Goal: Task Accomplishment & Management: Complete application form

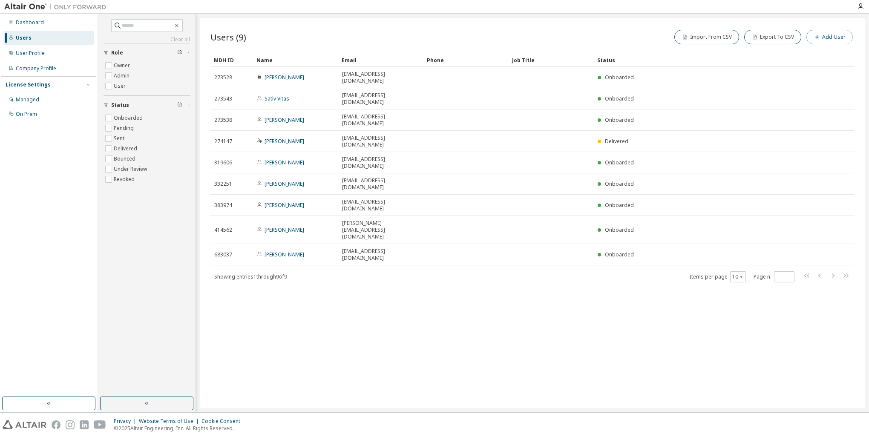
click at [832, 38] on button "Add User" at bounding box center [829, 37] width 46 height 14
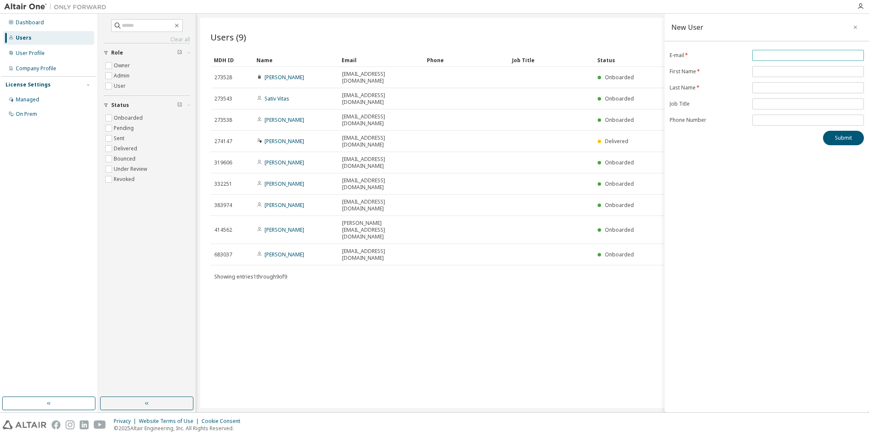
click at [765, 51] on span at bounding box center [808, 55] width 112 height 11
click at [764, 55] on input "email" at bounding box center [807, 55] width 107 height 7
paste input "**********"
type input "**********"
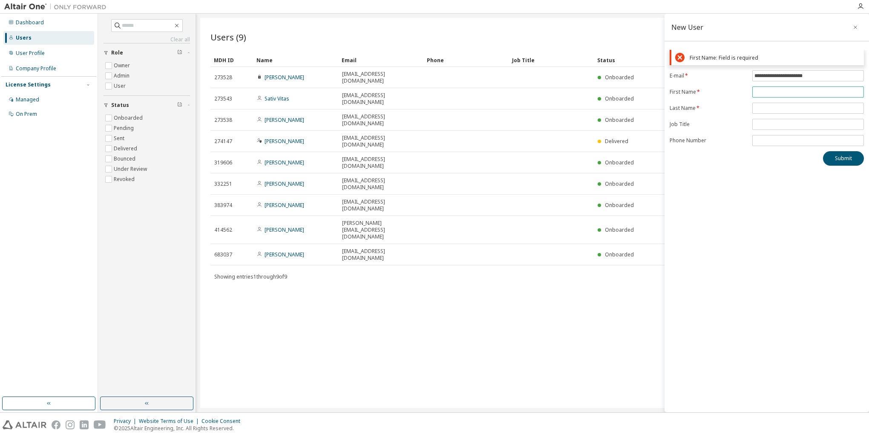
click at [763, 91] on input "text" at bounding box center [807, 92] width 107 height 7
paste input "****"
type input "****"
click at [782, 106] on input "text" at bounding box center [807, 108] width 107 height 7
paste input "**********"
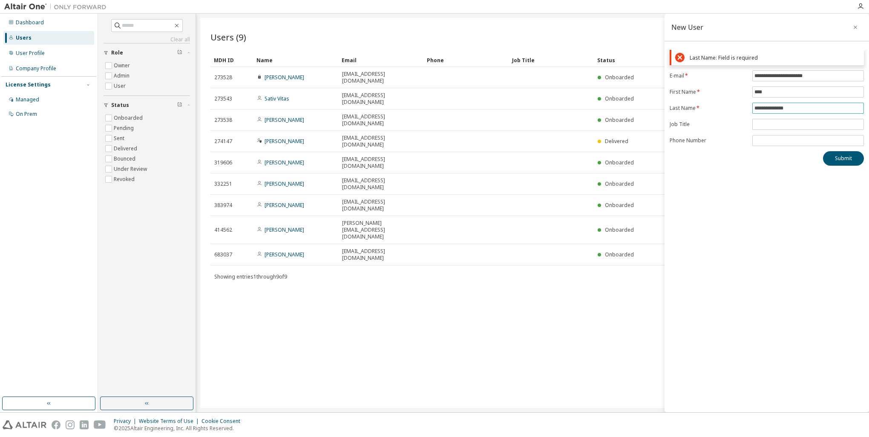
type input "**********"
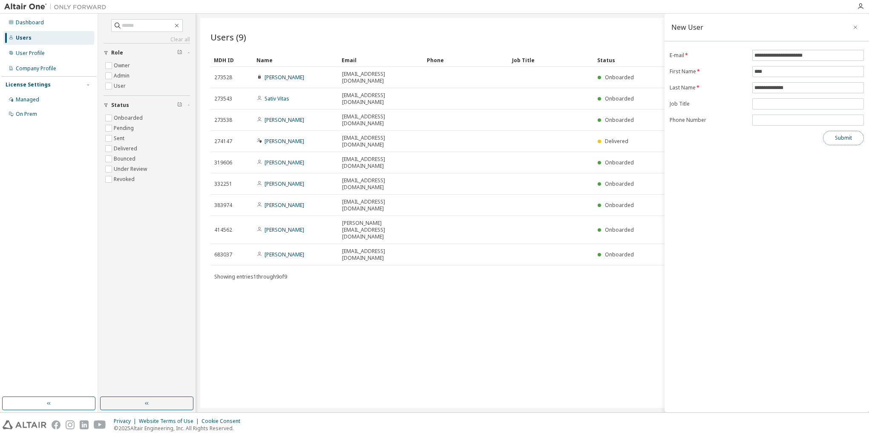
click at [838, 137] on button "Submit" at bounding box center [843, 138] width 41 height 14
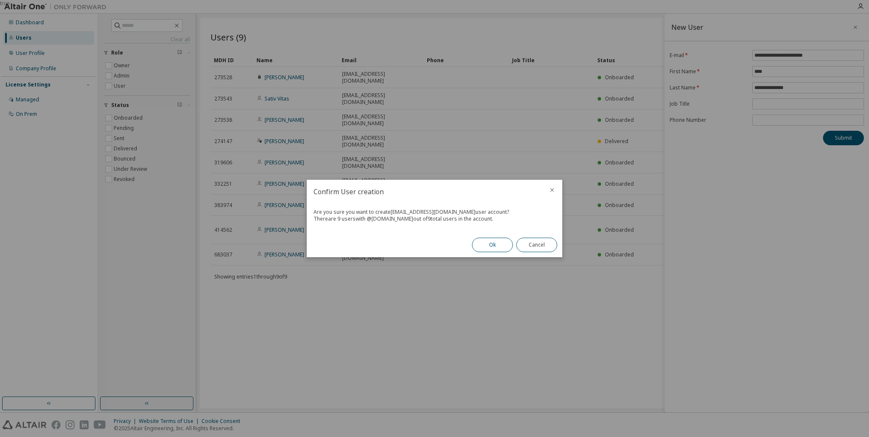
click at [496, 246] on button "Ok" at bounding box center [492, 245] width 41 height 14
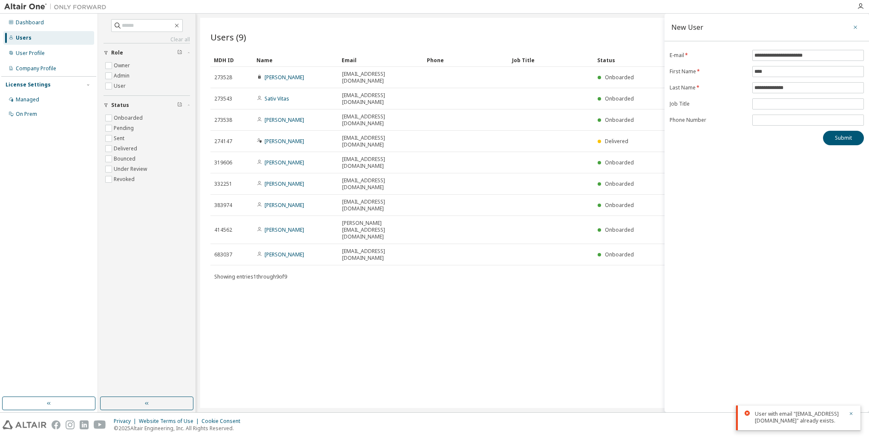
click at [855, 26] on icon "button" at bounding box center [855, 27] width 6 height 7
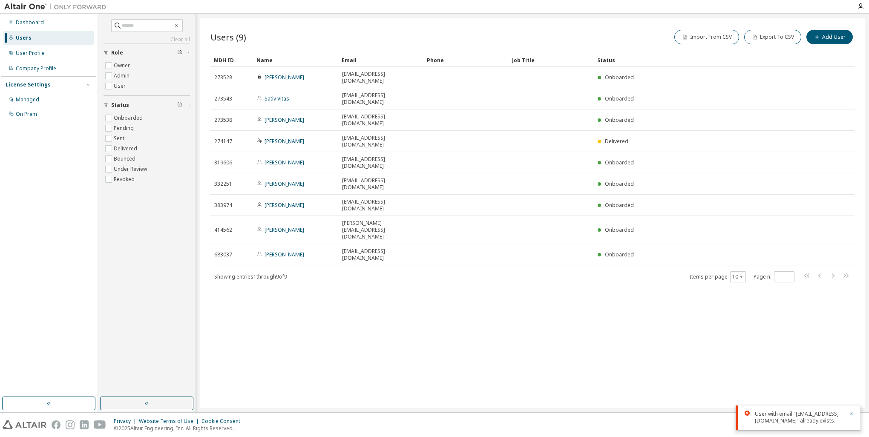
click at [28, 37] on div "Users" at bounding box center [24, 38] width 16 height 7
click at [27, 37] on div "Users" at bounding box center [24, 38] width 16 height 7
click at [124, 129] on label "Pending" at bounding box center [125, 128] width 22 height 10
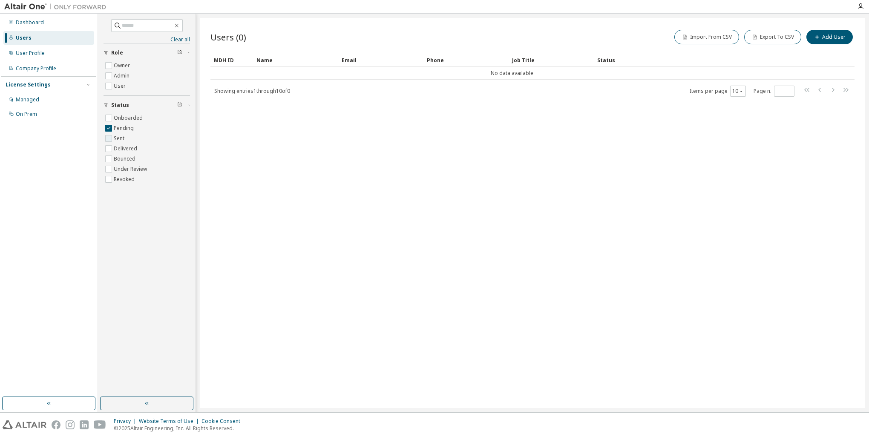
click at [123, 135] on label "Sent" at bounding box center [120, 138] width 12 height 10
click at [300, 185] on div "Users (0) Import From CSV Export To CSV Add User Clear Load Save Save As Field …" at bounding box center [532, 213] width 664 height 390
click at [122, 86] on label "User" at bounding box center [121, 86] width 14 height 10
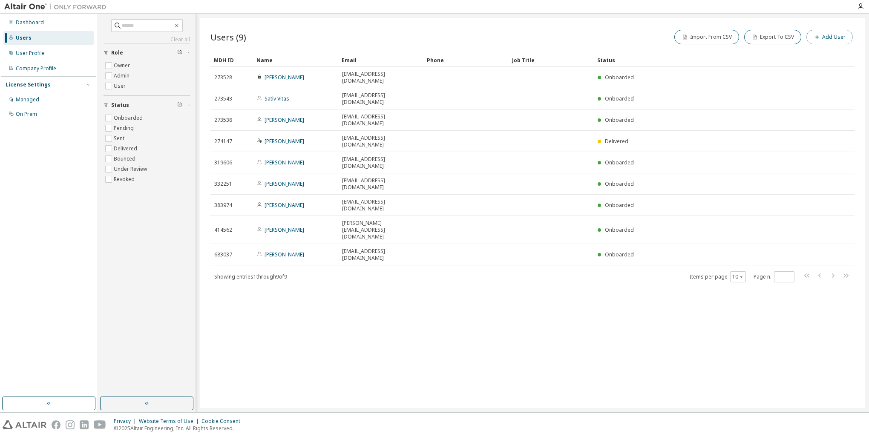
click at [840, 37] on button "Add User" at bounding box center [829, 37] width 46 height 14
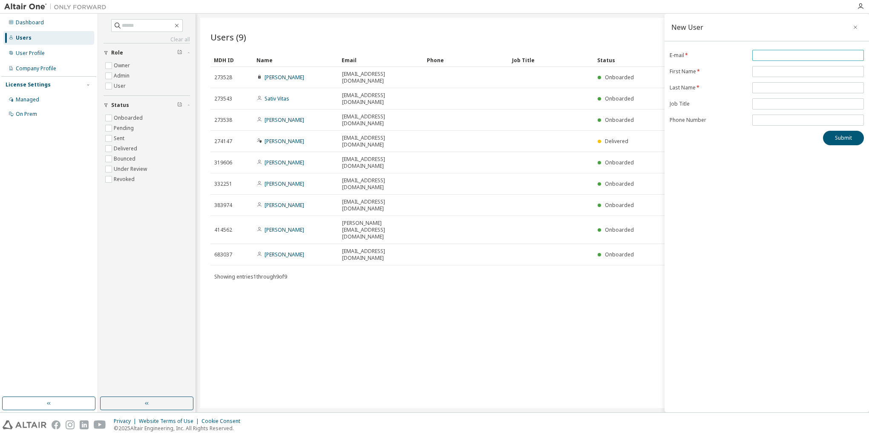
click at [785, 53] on input "email" at bounding box center [807, 55] width 107 height 7
type input "**********"
type input "****"
type input "**********"
click at [846, 136] on button "Submit" at bounding box center [843, 138] width 41 height 14
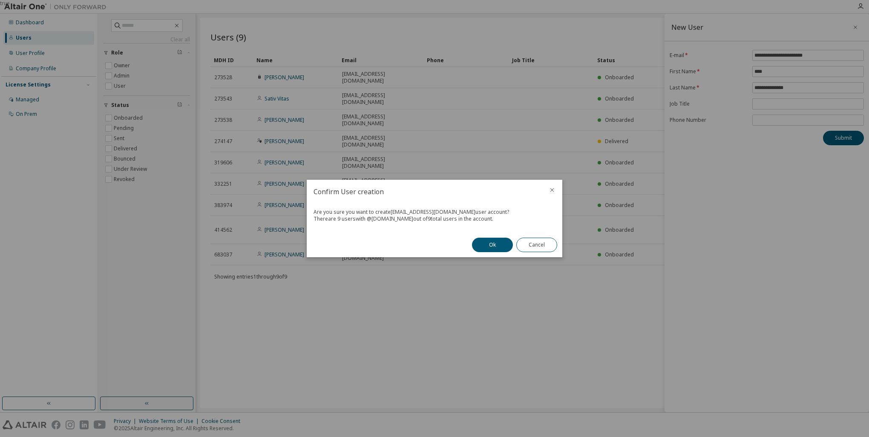
drag, startPoint x: 374, startPoint y: 228, endPoint x: 354, endPoint y: 231, distance: 20.6
click at [354, 231] on div "Are you sure you want to create HHajihosseinlou@tnai.ca user account? There are…" at bounding box center [435, 218] width 256 height 29
click at [538, 247] on button "Cancel" at bounding box center [536, 245] width 41 height 14
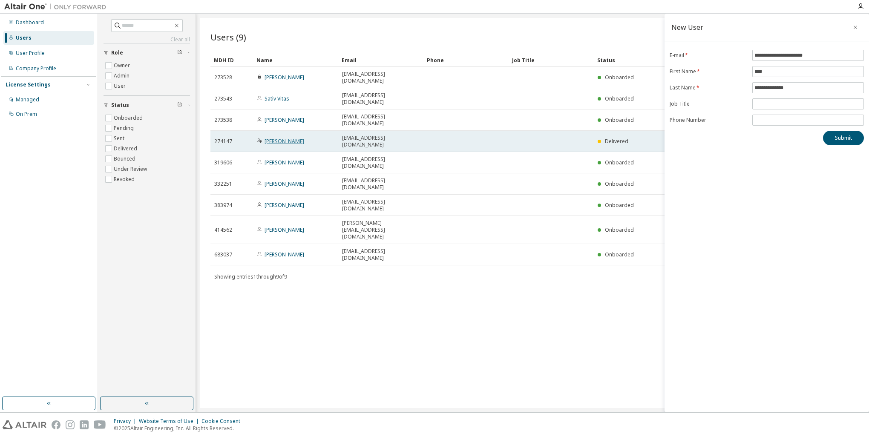
click at [288, 138] on link "Desimir Begovic" at bounding box center [285, 141] width 40 height 7
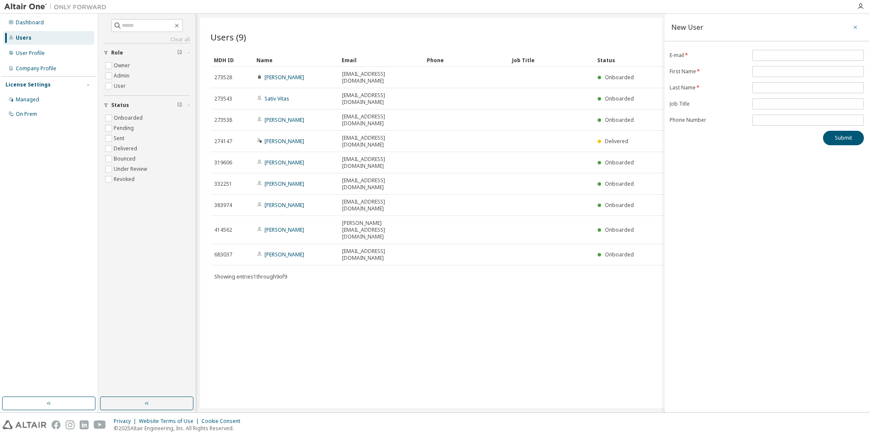
drag, startPoint x: 288, startPoint y: 120, endPoint x: 854, endPoint y: 26, distance: 574.2
click at [854, 26] on icon "button" at bounding box center [855, 27] width 6 height 7
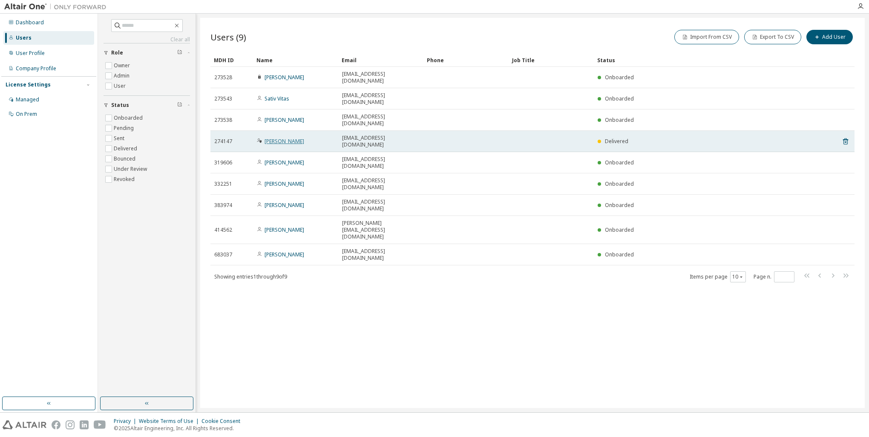
click at [288, 138] on link "Desimir Begovic" at bounding box center [285, 141] width 40 height 7
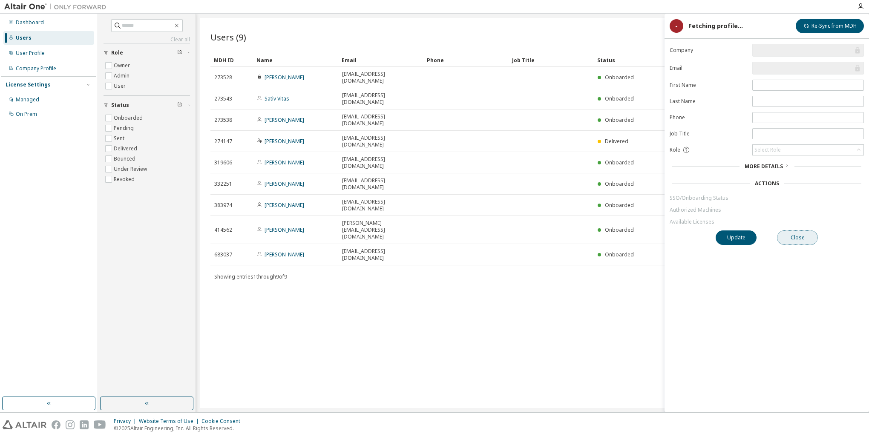
click at [800, 233] on button "Close" at bounding box center [797, 237] width 41 height 14
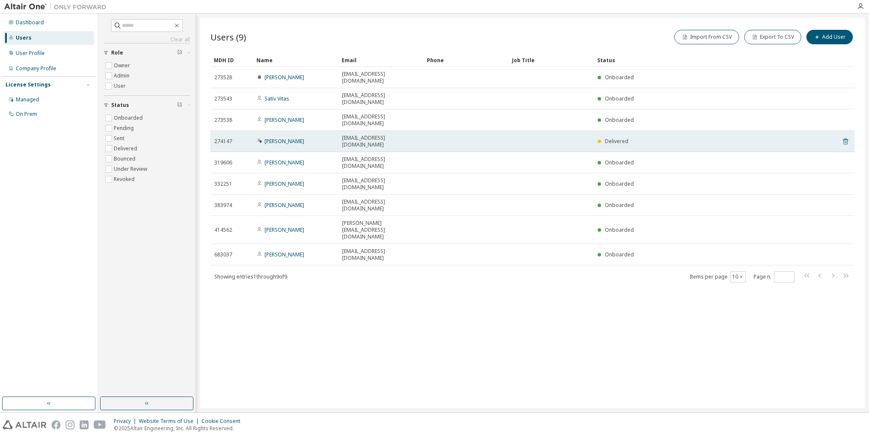
click at [845, 136] on icon at bounding box center [846, 141] width 8 height 10
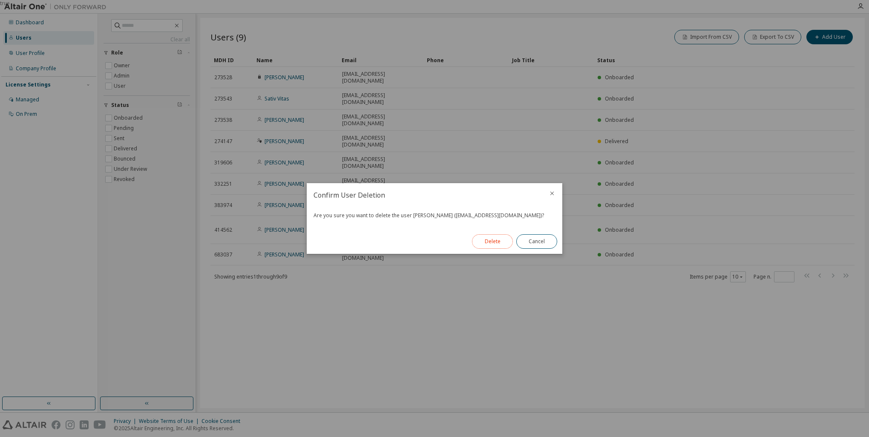
click at [498, 246] on button "Delete" at bounding box center [492, 241] width 41 height 14
click at [543, 243] on button "Close" at bounding box center [536, 241] width 41 height 14
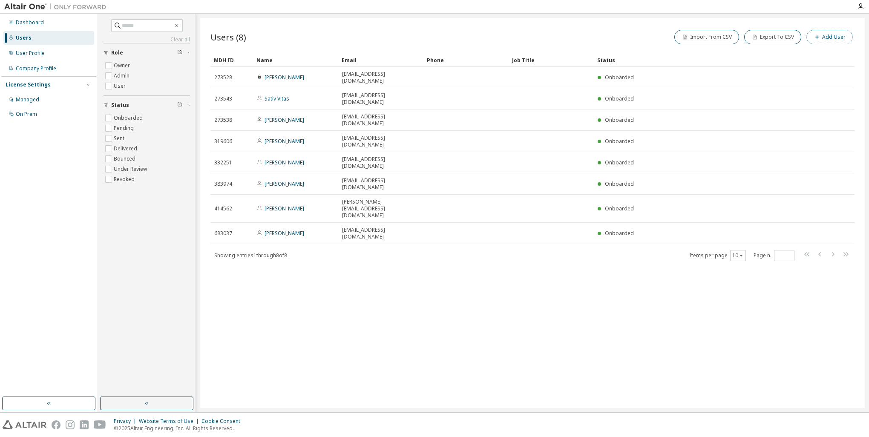
click at [825, 38] on button "Add User" at bounding box center [829, 37] width 46 height 14
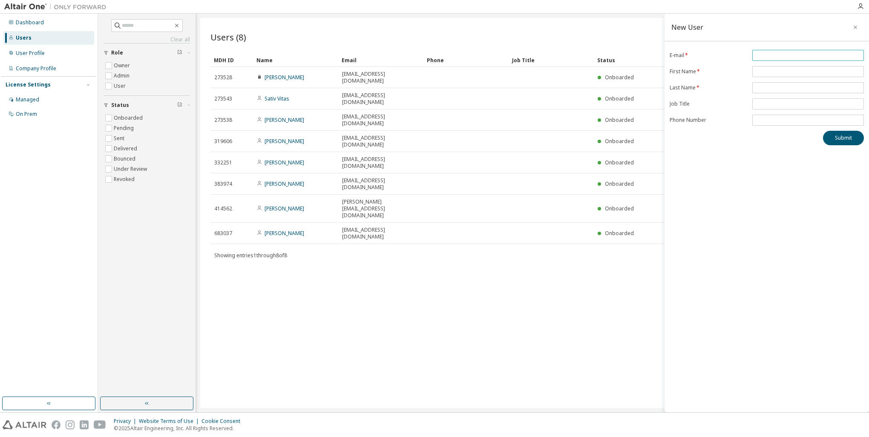
click at [794, 54] on input "email" at bounding box center [807, 55] width 107 height 7
type input "**********"
type input "****"
type input "**********"
click at [846, 137] on button "Submit" at bounding box center [843, 138] width 41 height 14
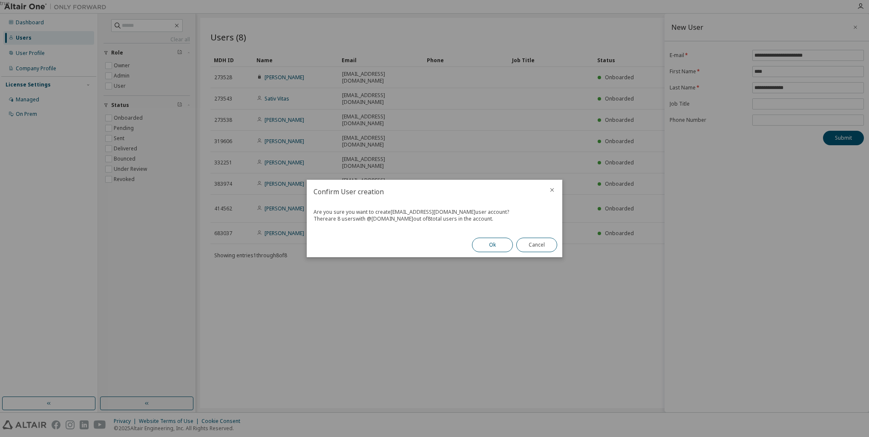
click at [492, 245] on button "Ok" at bounding box center [492, 245] width 41 height 14
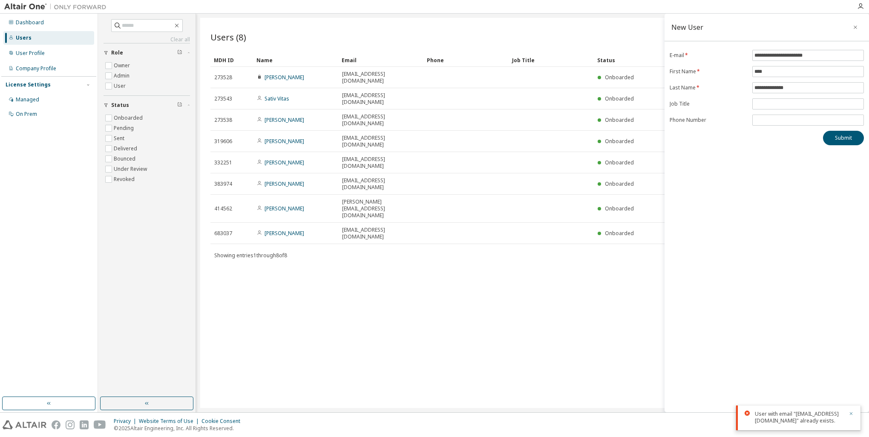
click at [850, 411] on icon "button" at bounding box center [850, 413] width 5 height 5
click at [241, 224] on div "Users (8) Import From CSV Export To CSV Add User Clear Load Save Save As Field …" at bounding box center [532, 213] width 664 height 390
click at [43, 54] on div "User Profile" at bounding box center [30, 53] width 29 height 7
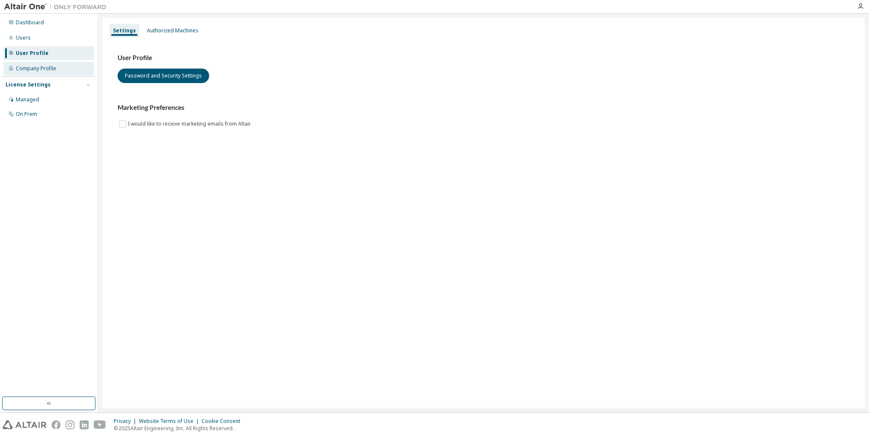
click at [41, 69] on div "Company Profile" at bounding box center [36, 68] width 40 height 7
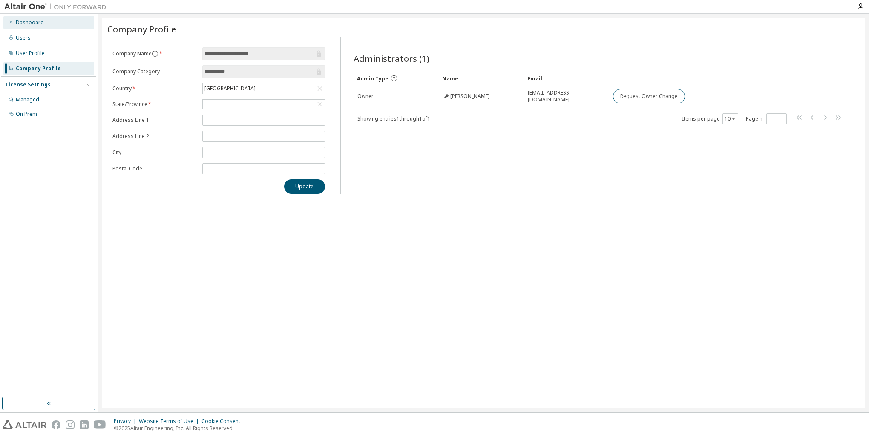
click at [26, 22] on div "Dashboard" at bounding box center [30, 22] width 28 height 7
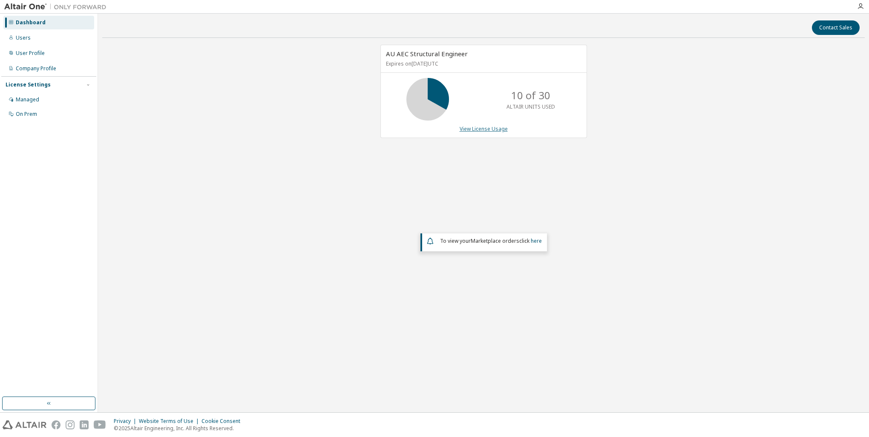
click at [487, 129] on link "View License Usage" at bounding box center [484, 128] width 48 height 7
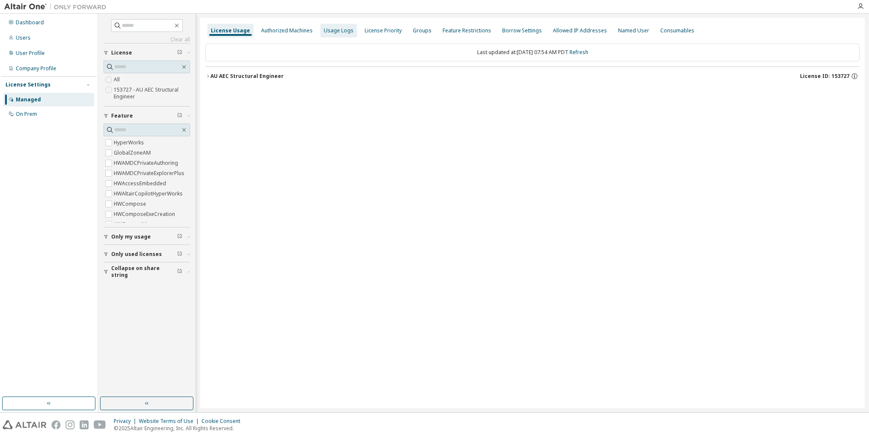
click at [333, 33] on div "Usage Logs" at bounding box center [339, 30] width 30 height 7
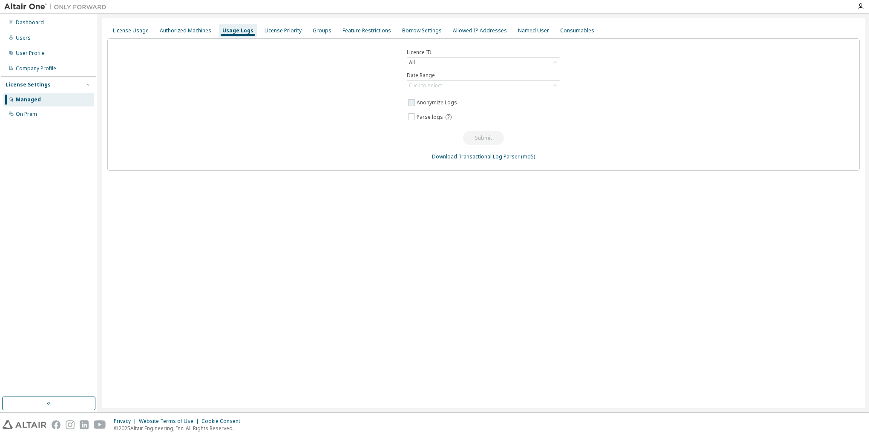
click at [437, 103] on label "Anonymize Logs" at bounding box center [438, 103] width 42 height 10
click at [434, 103] on label "Anonymize Logs" at bounding box center [438, 103] width 42 height 10
click at [555, 86] on icon at bounding box center [555, 85] width 9 height 9
click at [546, 109] on li "Last 30 days" at bounding box center [483, 109] width 151 height 11
click at [482, 139] on button "Submit" at bounding box center [483, 138] width 41 height 14
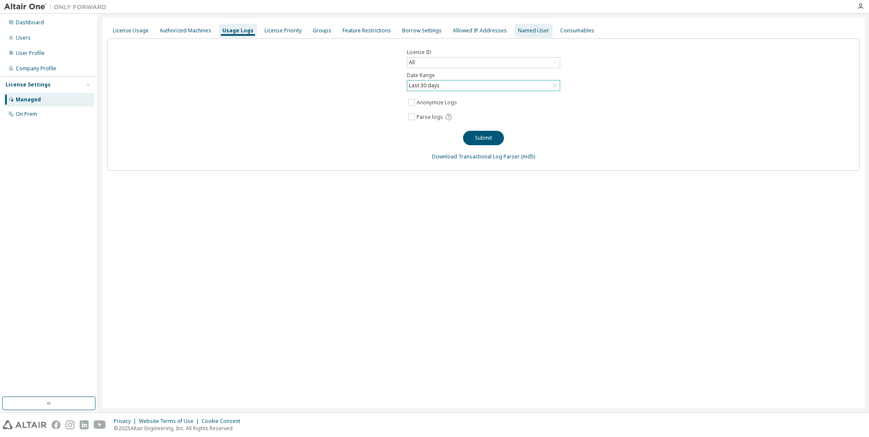
click at [534, 33] on div "Named User" at bounding box center [533, 30] width 31 height 7
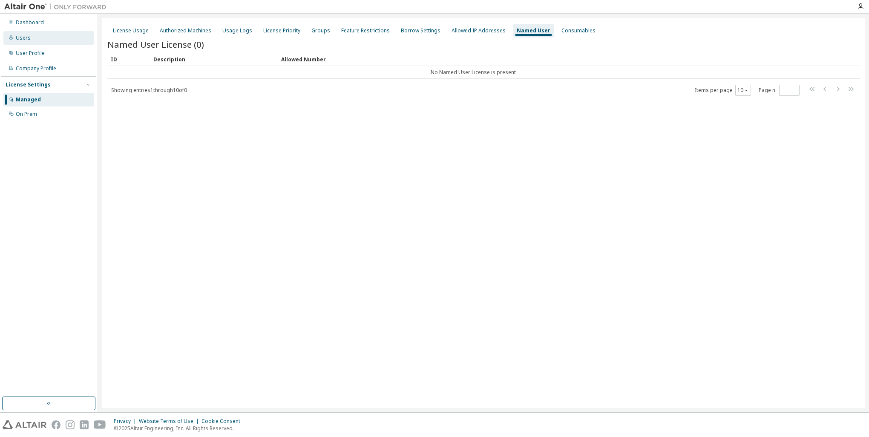
click at [27, 40] on div "Users" at bounding box center [23, 38] width 15 height 7
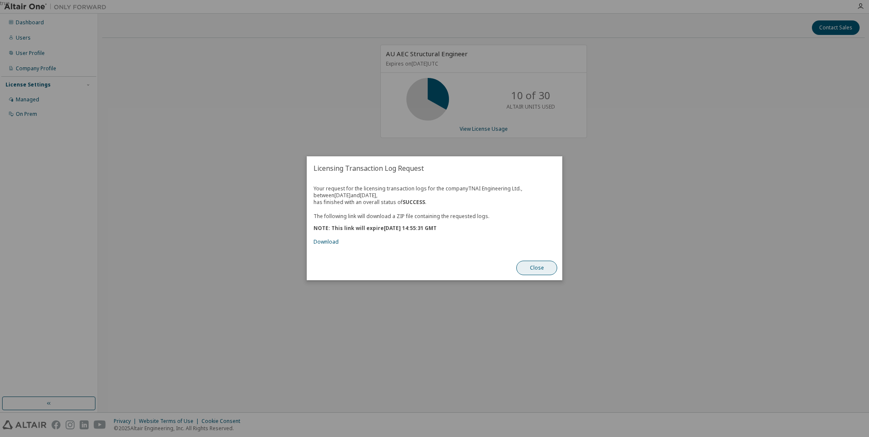
click at [543, 267] on button "Close" at bounding box center [536, 268] width 41 height 14
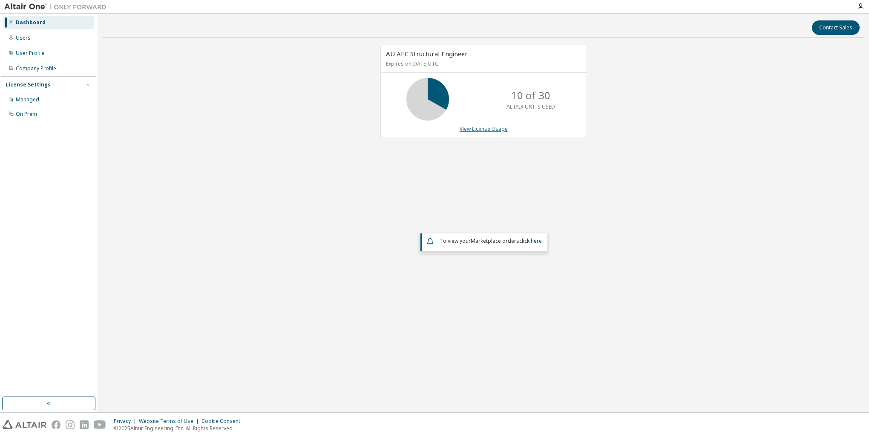
click at [487, 127] on link "View License Usage" at bounding box center [484, 128] width 48 height 7
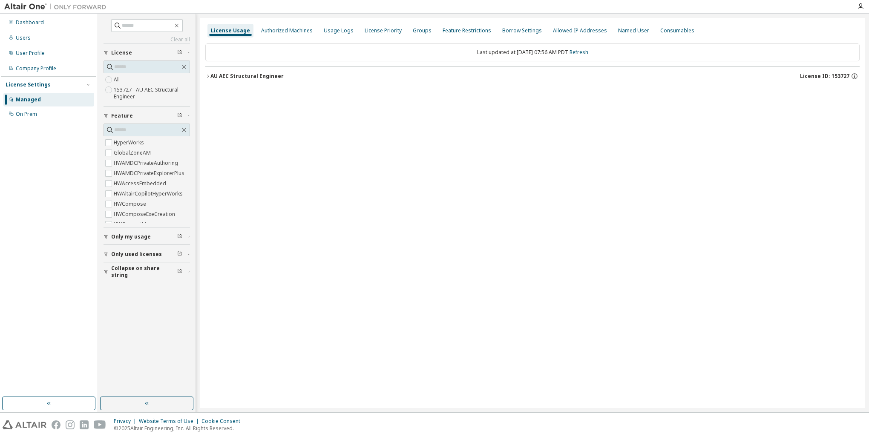
click at [209, 76] on icon "button" at bounding box center [207, 76] width 5 height 5
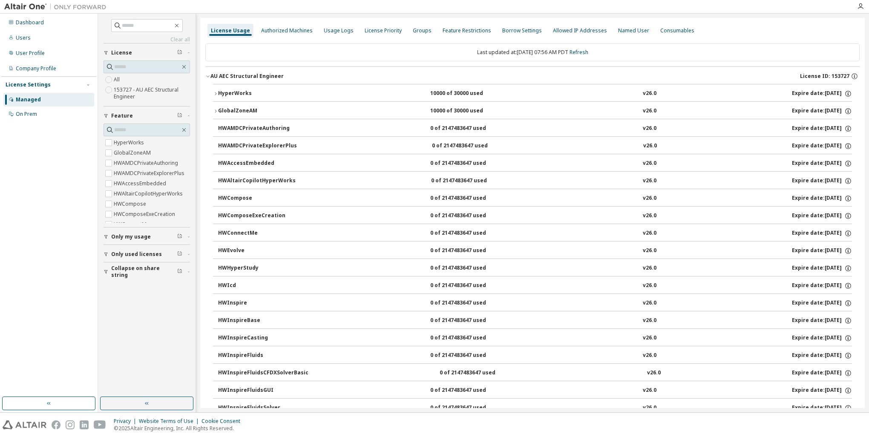
click at [126, 256] on span "Only used licenses" at bounding box center [136, 254] width 51 height 7
click at [154, 89] on label "153727 - AU AEC Structural Engineer" at bounding box center [152, 93] width 76 height 17
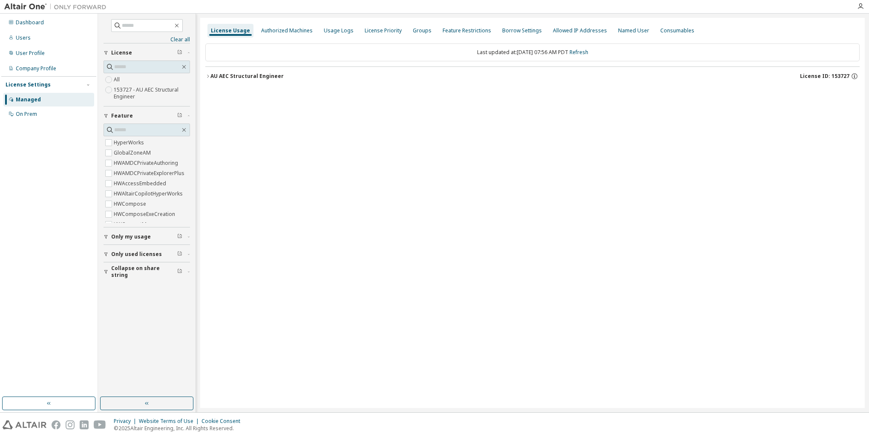
click at [208, 76] on icon "button" at bounding box center [207, 76] width 5 height 5
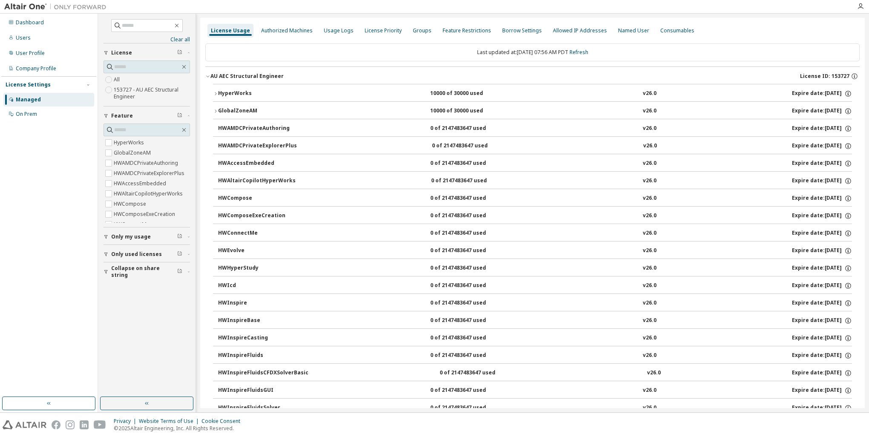
drag, startPoint x: 26, startPoint y: 198, endPoint x: 47, endPoint y: 190, distance: 22.5
click at [27, 198] on div "Dashboard Users User Profile Company Profile License Settings Managed On Prem" at bounding box center [48, 205] width 95 height 381
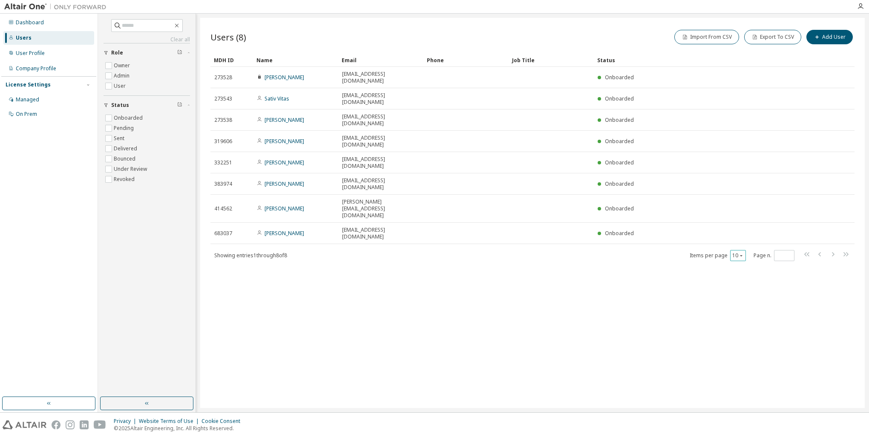
click at [743, 253] on icon "button" at bounding box center [741, 255] width 5 height 5
click at [743, 214] on div "20" at bounding box center [764, 215] width 68 height 10
click at [860, 5] on icon "button" at bounding box center [860, 6] width 7 height 7
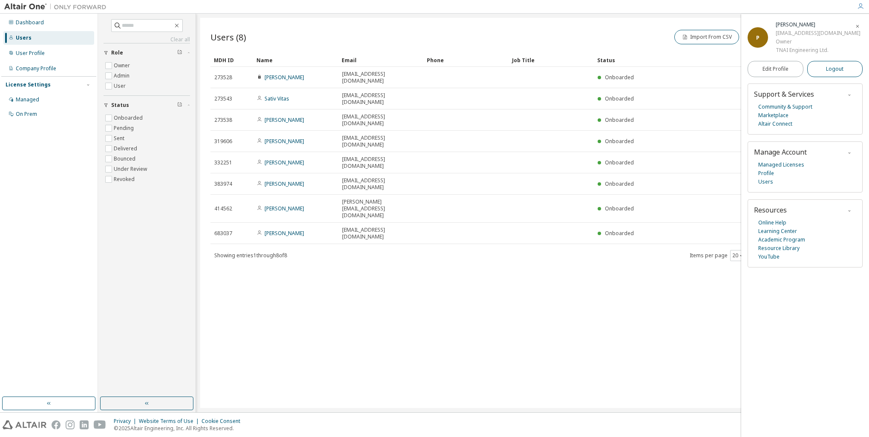
click at [831, 67] on span "Logout" at bounding box center [834, 69] width 17 height 9
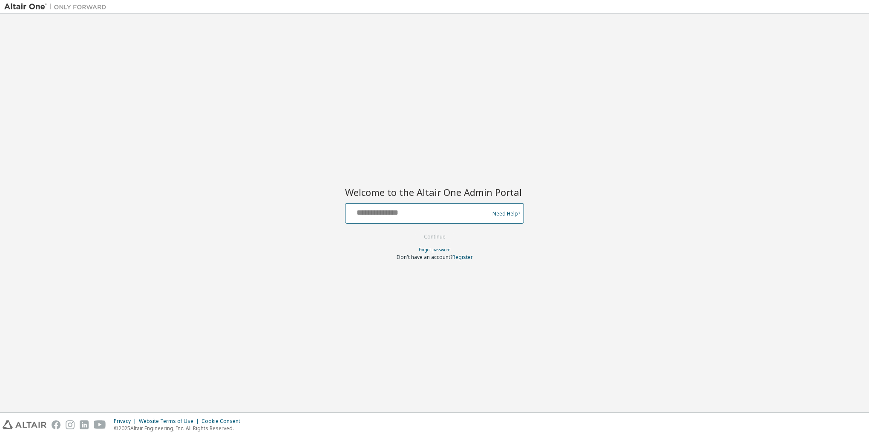
click at [401, 215] on input "text" at bounding box center [418, 211] width 139 height 12
type input "**********"
click at [438, 240] on button "Continue" at bounding box center [435, 236] width 40 height 13
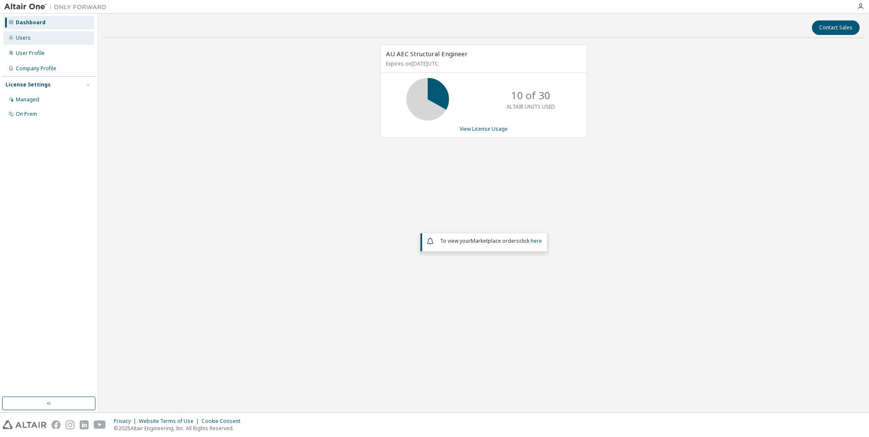
click at [27, 40] on div "Users" at bounding box center [23, 38] width 15 height 7
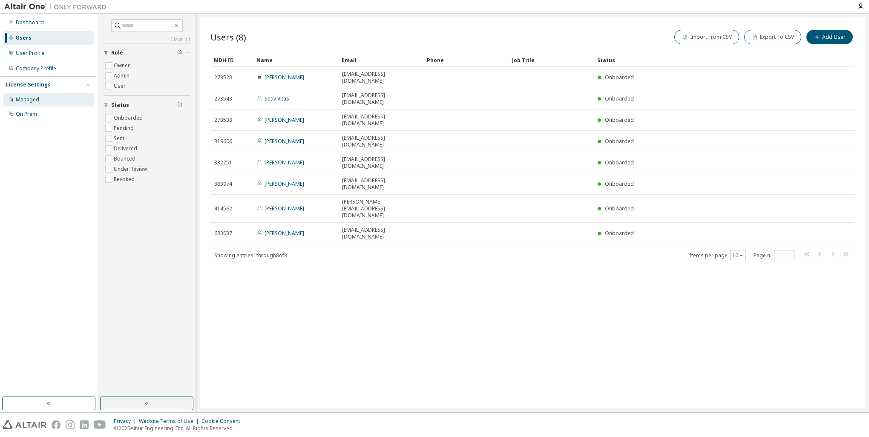
click at [22, 98] on div "Managed" at bounding box center [27, 99] width 23 height 7
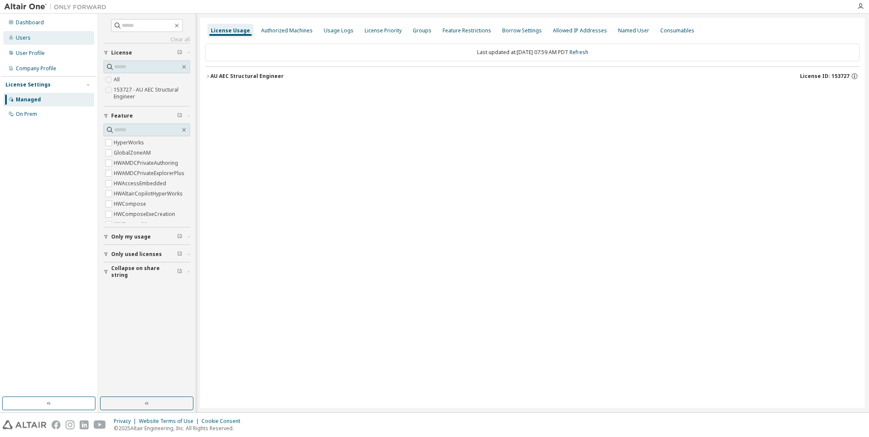
click at [23, 37] on div "Users" at bounding box center [23, 38] width 15 height 7
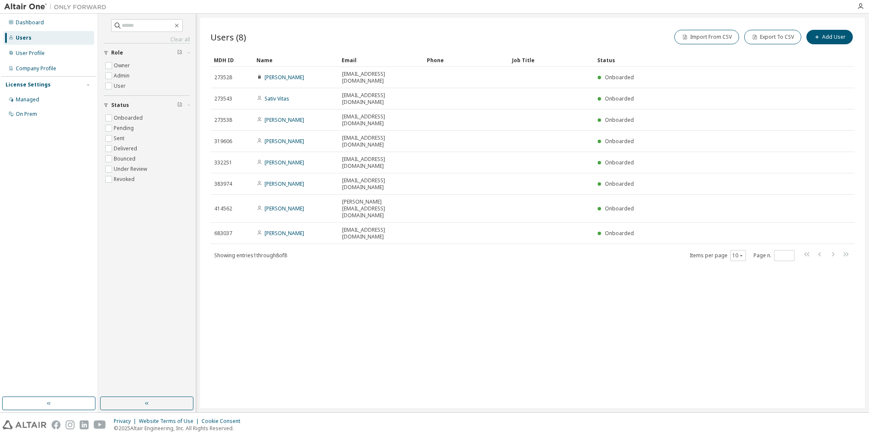
drag, startPoint x: 408, startPoint y: 263, endPoint x: 346, endPoint y: 311, distance: 78.7
click at [349, 326] on div "Users (8) Import From CSV Export To CSV Add User Clear Load Save Save As Field …" at bounding box center [532, 213] width 664 height 390
click at [150, 401] on icon "button" at bounding box center [147, 403] width 7 height 7
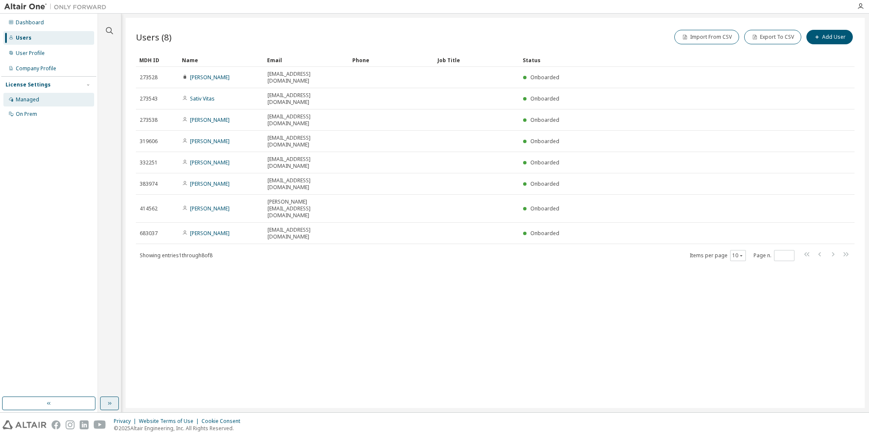
click at [31, 96] on div "Managed" at bounding box center [48, 100] width 91 height 14
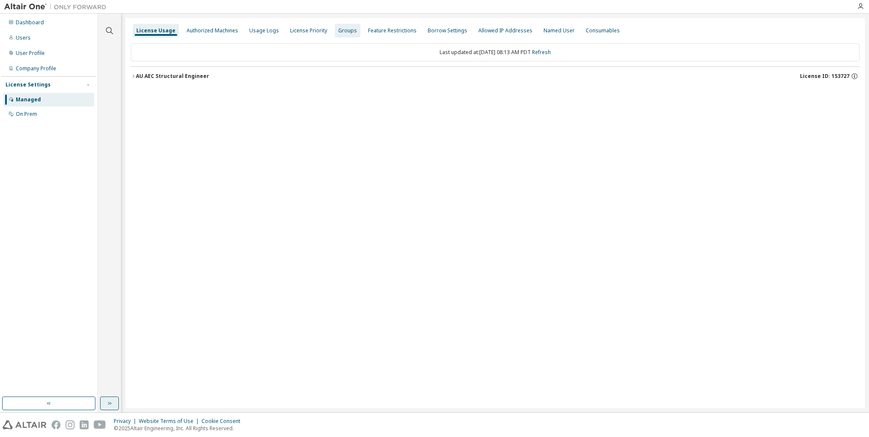
click at [345, 30] on div "Groups" at bounding box center [347, 30] width 19 height 7
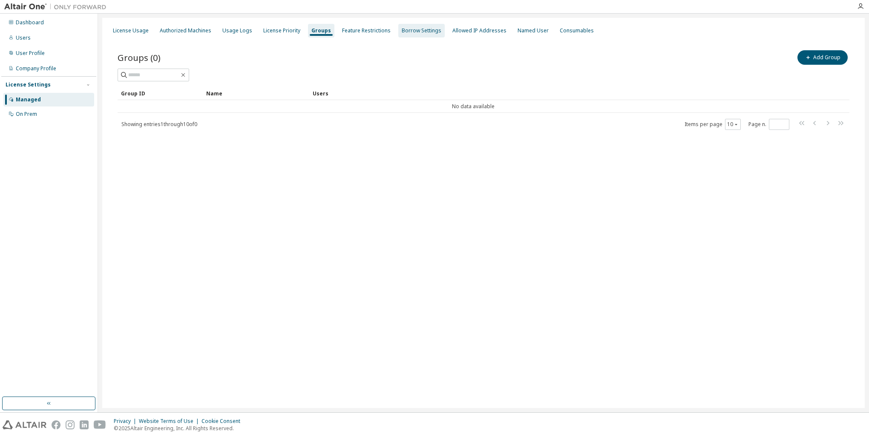
click at [407, 31] on div "Borrow Settings" at bounding box center [422, 30] width 40 height 7
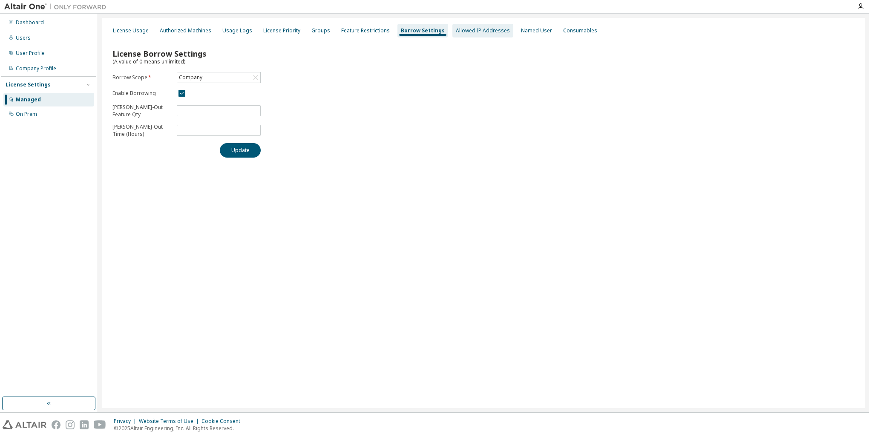
click at [486, 34] on div "Allowed IP Addresses" at bounding box center [483, 30] width 54 height 7
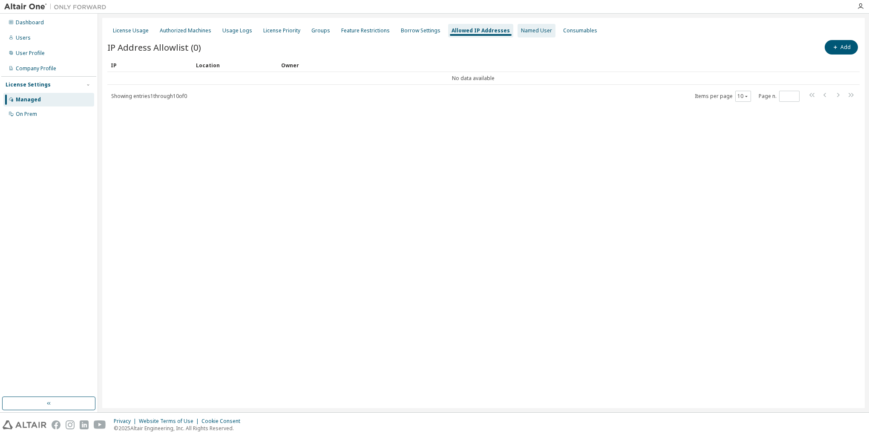
click at [518, 32] on div "Named User" at bounding box center [537, 31] width 38 height 14
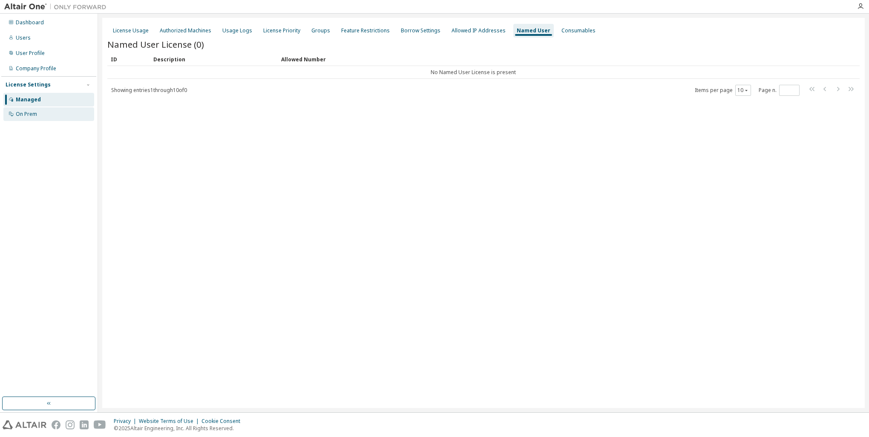
click at [31, 116] on div "On Prem" at bounding box center [26, 114] width 21 height 7
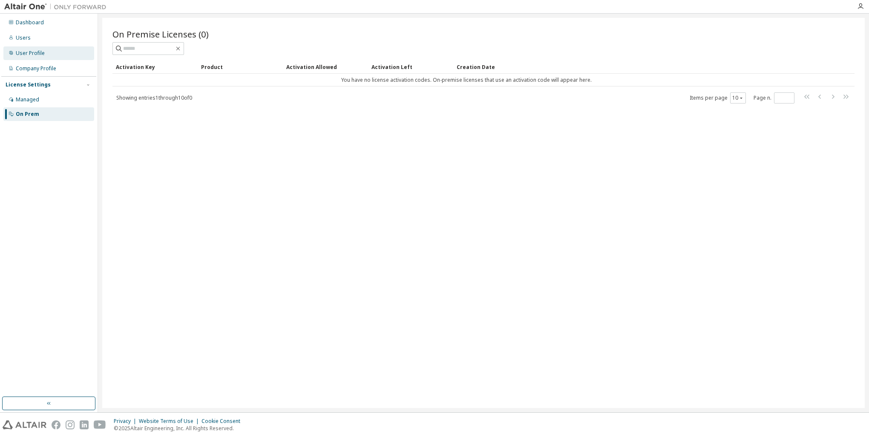
click at [33, 53] on div "User Profile" at bounding box center [30, 53] width 29 height 7
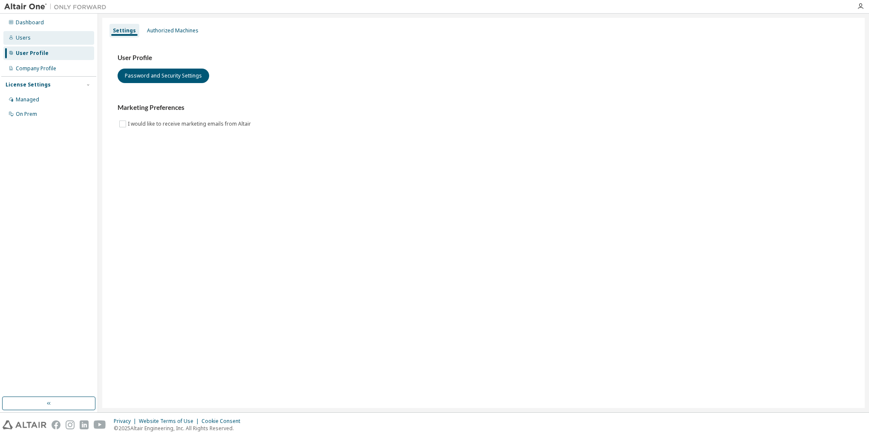
click at [32, 38] on div "Users" at bounding box center [48, 38] width 91 height 14
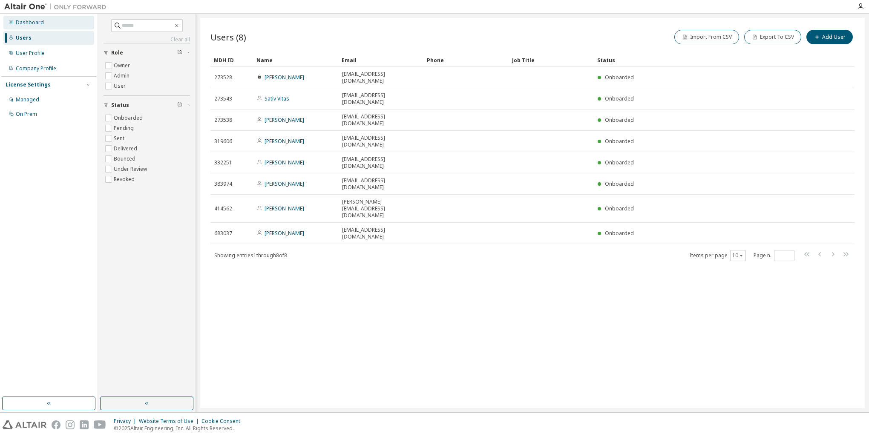
click at [38, 26] on div "Dashboard" at bounding box center [48, 23] width 91 height 14
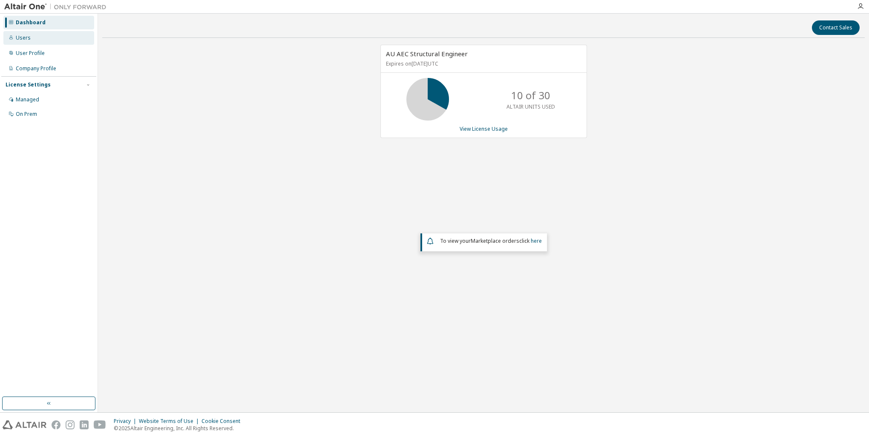
click at [20, 39] on div "Users" at bounding box center [23, 38] width 15 height 7
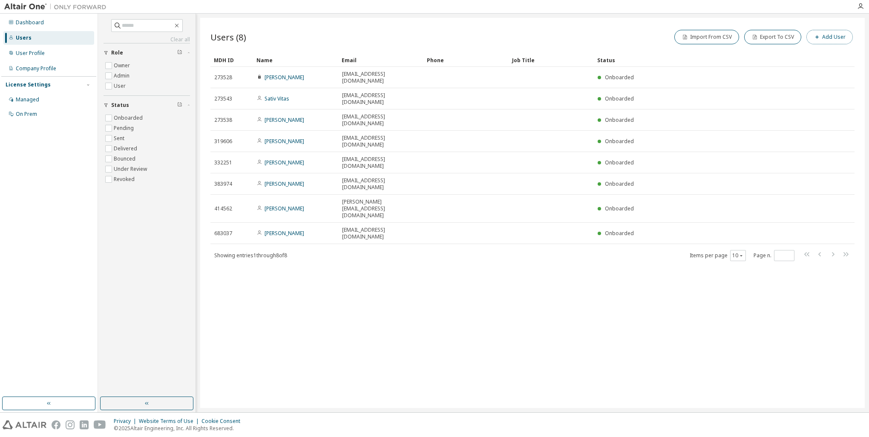
click at [823, 36] on button "Add User" at bounding box center [829, 37] width 46 height 14
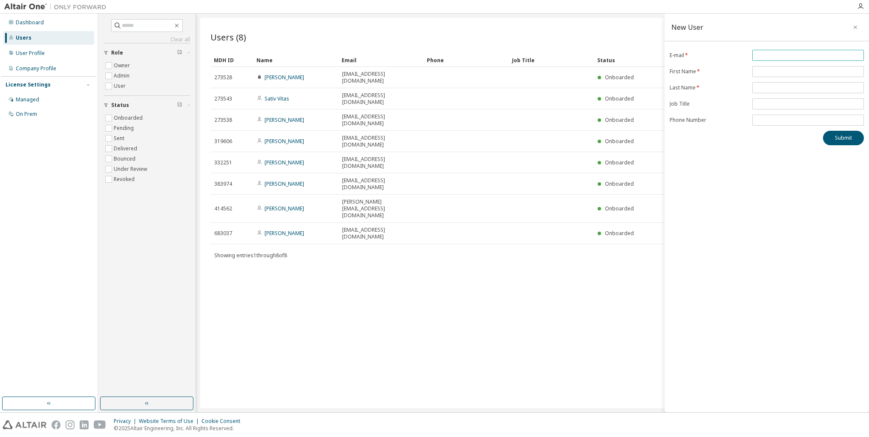
click at [811, 56] on input "email" at bounding box center [807, 55] width 107 height 7
type input "**********"
click at [768, 69] on input "text" at bounding box center [807, 71] width 107 height 7
type input "****"
type input "**********"
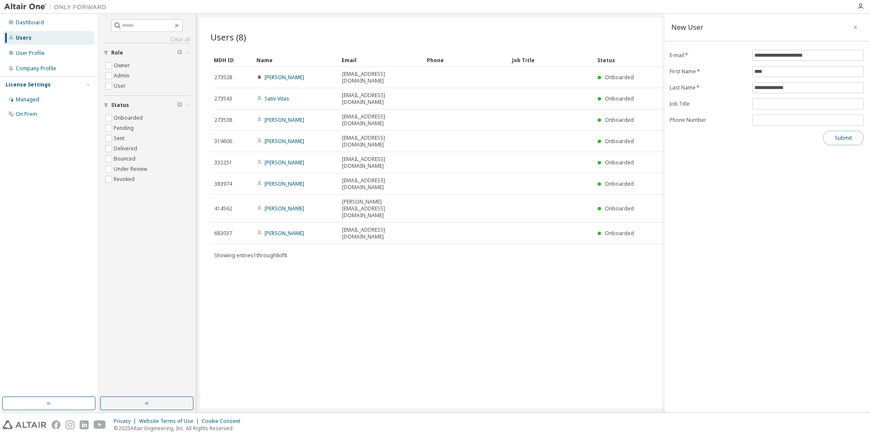
click at [843, 141] on button "Submit" at bounding box center [843, 138] width 41 height 14
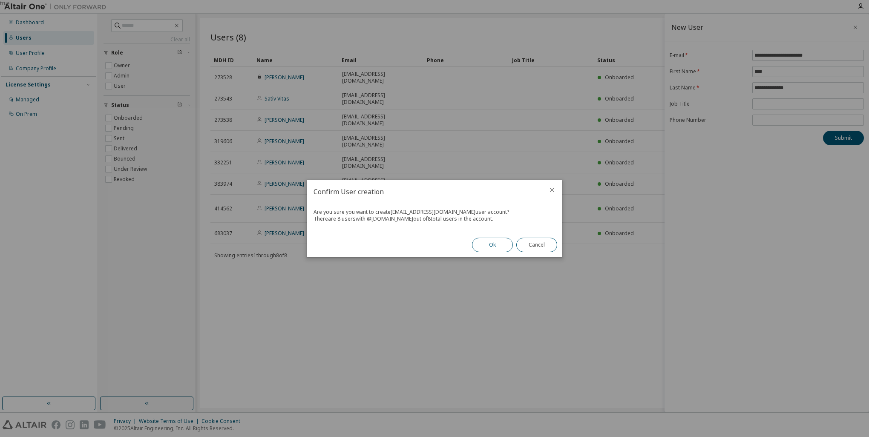
click at [494, 244] on button "Ok" at bounding box center [492, 245] width 41 height 14
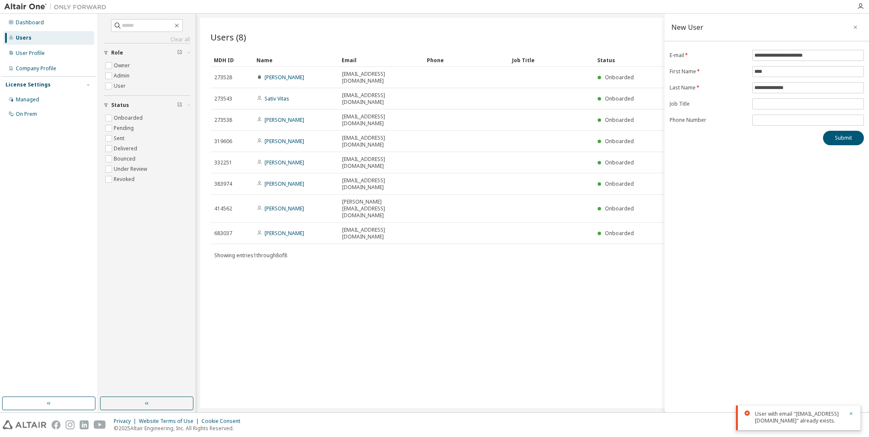
click at [780, 411] on div "User with email "HHajihosseinlou@tnai.ca" already exists." at bounding box center [799, 418] width 89 height 14
drag, startPoint x: 780, startPoint y: 411, endPoint x: 760, endPoint y: 350, distance: 64.5
click at [760, 350] on div "**********" at bounding box center [766, 213] width 204 height 399
click at [851, 412] on icon "button" at bounding box center [851, 413] width 3 height 3
drag, startPoint x: 835, startPoint y: 55, endPoint x: 729, endPoint y: 74, distance: 107.7
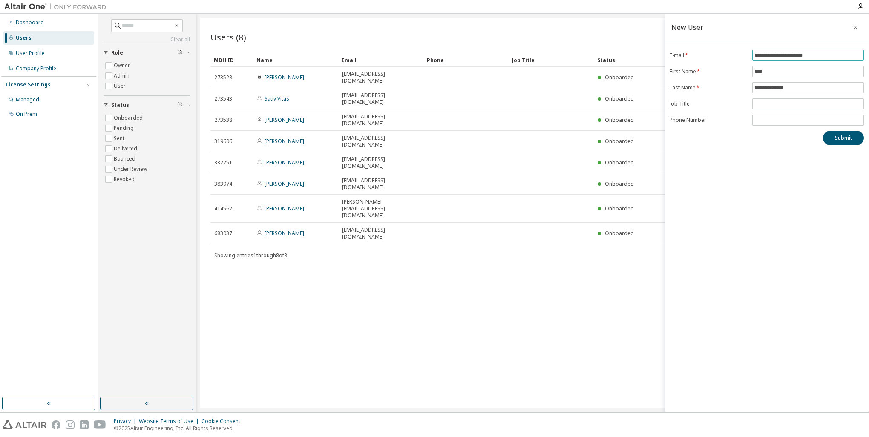
click at [733, 68] on form "**********" at bounding box center [767, 88] width 194 height 76
type input "*"
click at [732, 161] on div "**********" at bounding box center [766, 213] width 204 height 399
click at [788, 56] on input "****" at bounding box center [807, 55] width 107 height 7
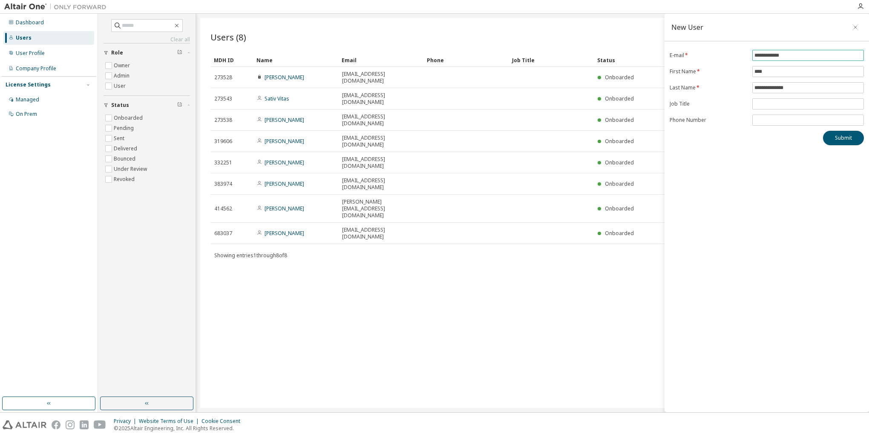
type input "**********"
click at [845, 138] on button "Submit" at bounding box center [843, 138] width 41 height 14
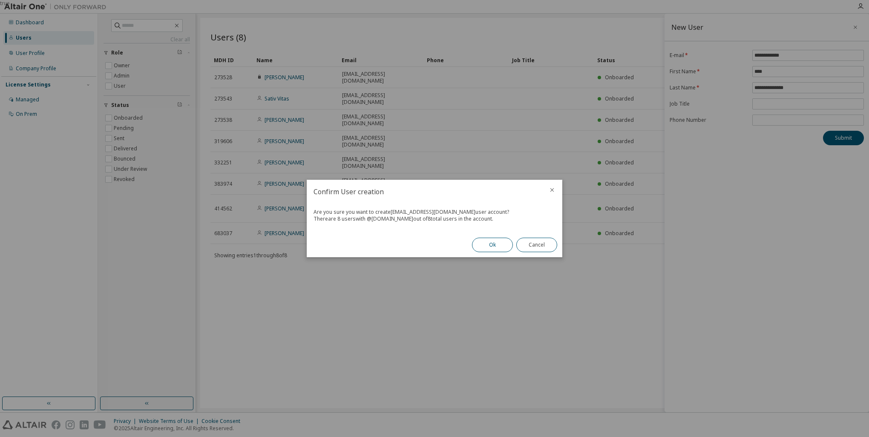
click at [493, 244] on button "Ok" at bounding box center [492, 245] width 41 height 14
click at [535, 248] on button "Close" at bounding box center [536, 245] width 41 height 14
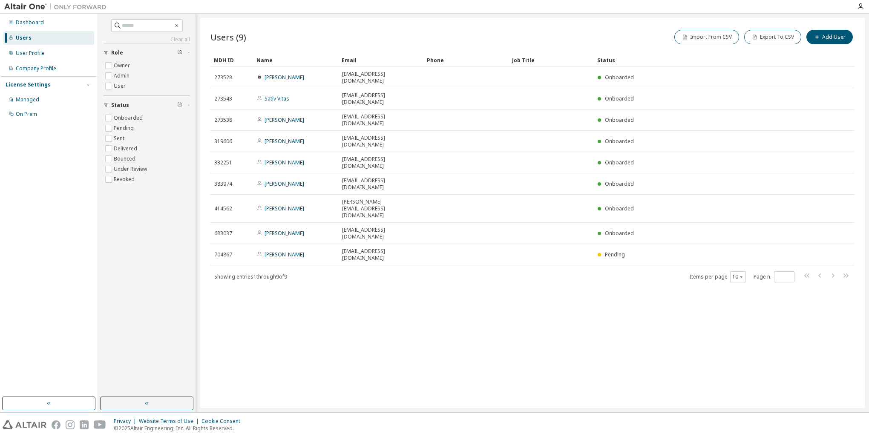
drag, startPoint x: 533, startPoint y: 247, endPoint x: 477, endPoint y: 254, distance: 57.2
click at [477, 254] on div "Users (9) Import From CSV Export To CSV Add User Clear Load Save Save As Field …" at bounding box center [532, 213] width 664 height 390
